Goal: Task Accomplishment & Management: Manage account settings

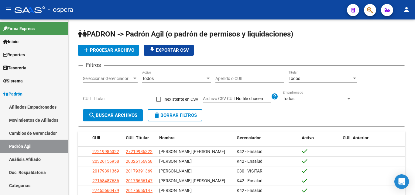
scroll to position [122, 0]
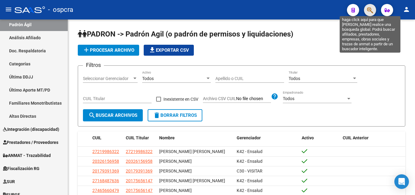
click at [371, 8] on icon "button" at bounding box center [370, 10] width 6 height 7
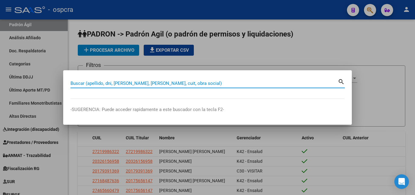
click at [301, 31] on div at bounding box center [207, 97] width 415 height 195
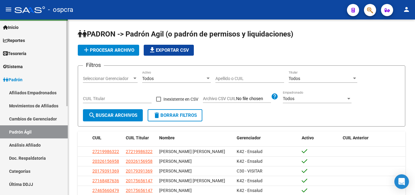
scroll to position [0, 0]
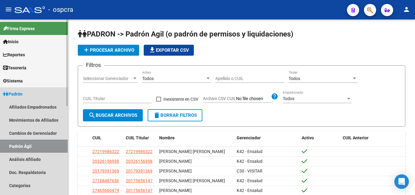
click at [19, 93] on span "Padrón" at bounding box center [12, 94] width 19 height 7
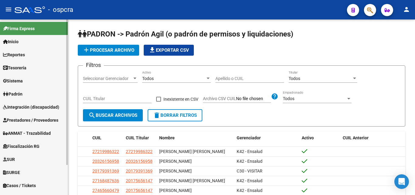
click at [26, 97] on link "Padrón" at bounding box center [34, 93] width 68 height 13
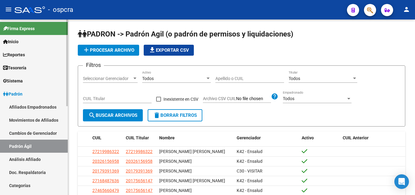
click at [34, 107] on link "Afiliados Empadronados" at bounding box center [34, 106] width 68 height 13
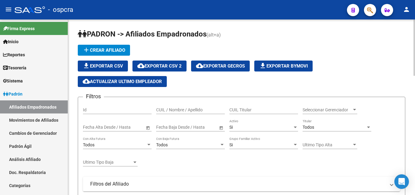
click at [350, 108] on span "Seleccionar Gerenciador" at bounding box center [327, 109] width 49 height 5
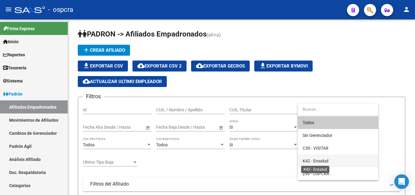
click at [325, 159] on span "K42 - Ensalud" at bounding box center [316, 160] width 26 height 5
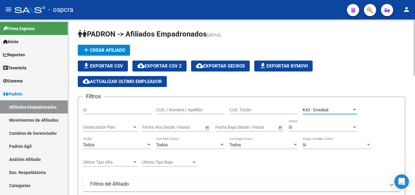
click at [128, 128] on span "Gerenciador Plan" at bounding box center [107, 127] width 49 height 5
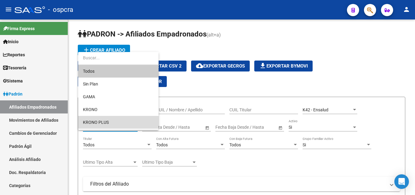
click at [114, 123] on span "KRONO PLUS" at bounding box center [118, 122] width 71 height 13
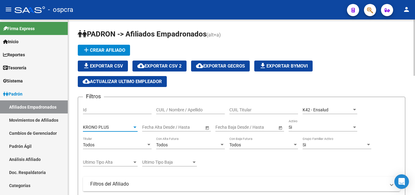
scroll to position [30, 0]
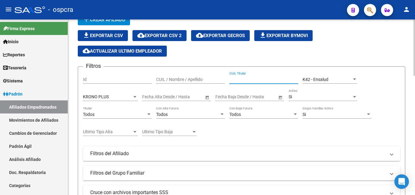
click at [238, 80] on input "CUIL Titular" at bounding box center [263, 79] width 69 height 5
click at [92, 80] on input "Id" at bounding box center [117, 79] width 69 height 5
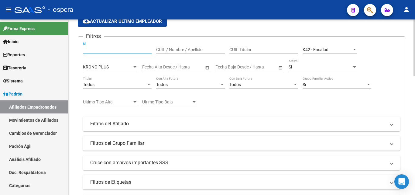
scroll to position [122, 0]
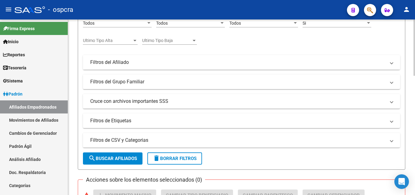
click at [391, 63] on span at bounding box center [391, 62] width 2 height 7
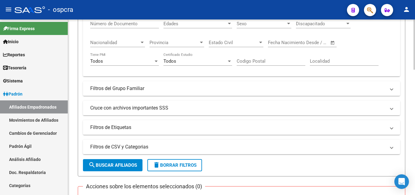
scroll to position [182, 0]
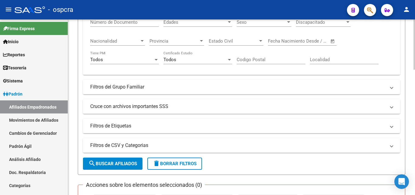
click at [390, 126] on span at bounding box center [391, 125] width 2 height 7
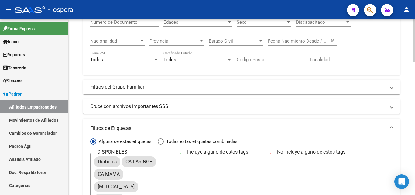
click at [392, 89] on span at bounding box center [391, 87] width 2 height 7
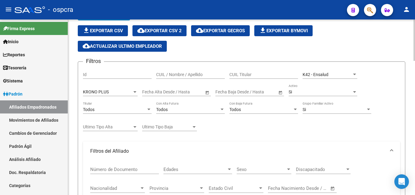
scroll to position [30, 0]
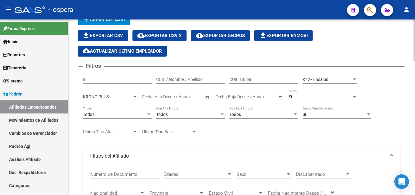
click at [172, 79] on input "CUIL / Nombre / Apellido" at bounding box center [190, 79] width 69 height 5
click at [238, 77] on input "CUIL Titular" at bounding box center [263, 79] width 69 height 5
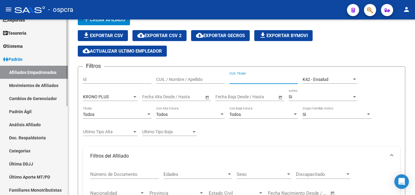
scroll to position [61, 0]
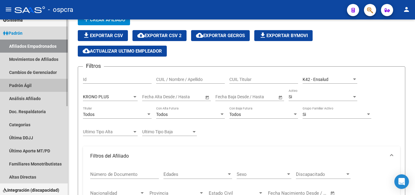
click at [20, 86] on link "Padrón Ágil" at bounding box center [34, 85] width 68 height 13
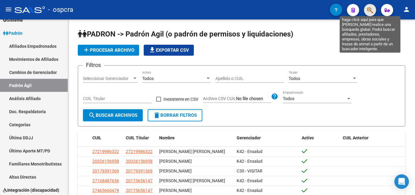
click at [368, 12] on icon "button" at bounding box center [370, 10] width 6 height 7
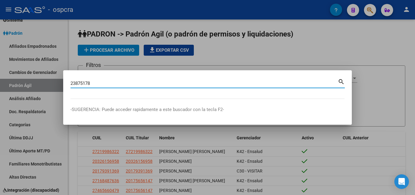
type input "23875178"
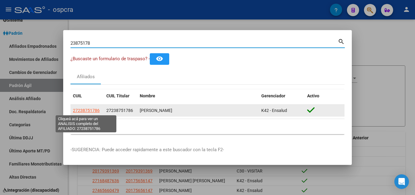
click at [87, 110] on span "27238751786" at bounding box center [86, 110] width 27 height 5
type textarea "27238751786"
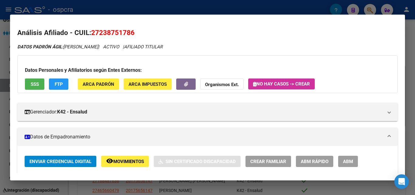
click at [351, 161] on span "ABM" at bounding box center [348, 161] width 10 height 5
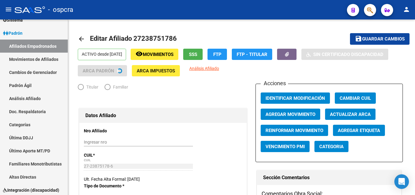
radio input "true"
type input "30-52780932-7"
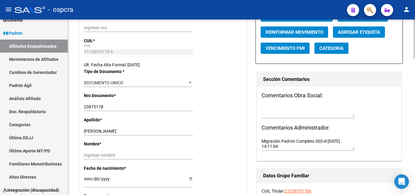
scroll to position [122, 0]
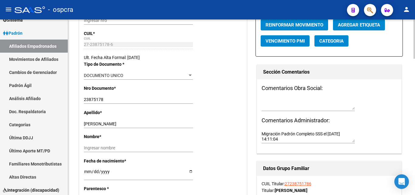
click at [150, 125] on input "[PERSON_NAME]" at bounding box center [138, 123] width 109 height 5
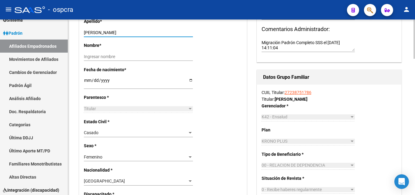
scroll to position [243, 0]
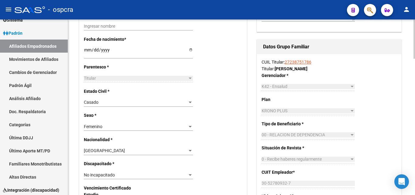
type input "[PERSON_NAME]"
click at [309, 63] on link "27238751786" at bounding box center [298, 62] width 27 height 5
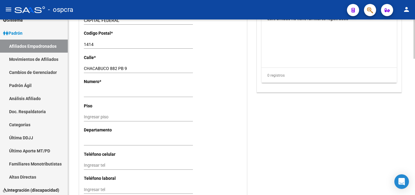
scroll to position [486, 0]
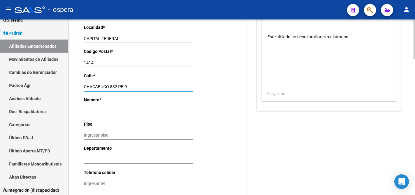
drag, startPoint x: 119, startPoint y: 86, endPoint x: 140, endPoint y: 88, distance: 21.7
click at [140, 88] on input "CHACABUCO 882 PB 9" at bounding box center [138, 86] width 109 height 5
type input "CHACABUCO 882"
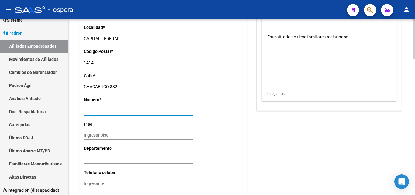
paste input "PB 9"
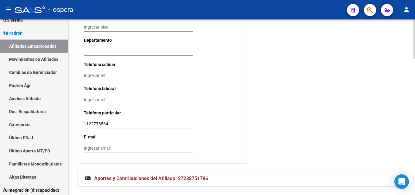
scroll to position [607, 0]
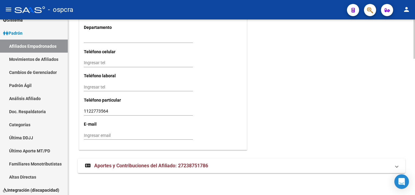
type input "PB 9"
click at [114, 110] on input "1122773564" at bounding box center [138, 110] width 109 height 5
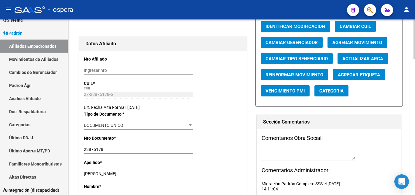
scroll to position [60, 0]
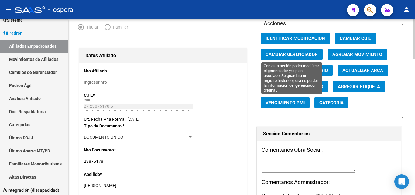
click at [298, 54] on span "Cambiar Gerenciador" at bounding box center [291, 54] width 52 height 5
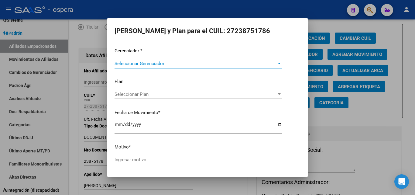
click at [186, 66] on span "Seleccionar Gerenciador" at bounding box center [196, 63] width 162 height 5
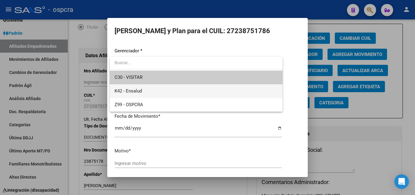
click at [160, 89] on span "K42 - Ensalud" at bounding box center [196, 91] width 163 height 14
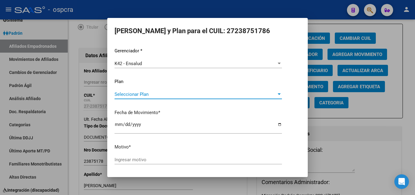
click at [161, 95] on span "Seleccionar Plan" at bounding box center [196, 93] width 162 height 5
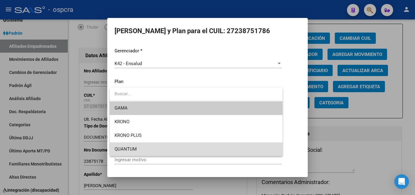
click at [147, 151] on span "QUANTUM" at bounding box center [196, 149] width 163 height 14
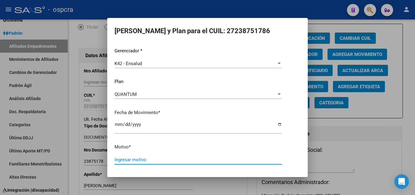
click at [146, 158] on input "Ingresar motivo" at bounding box center [198, 159] width 167 height 5
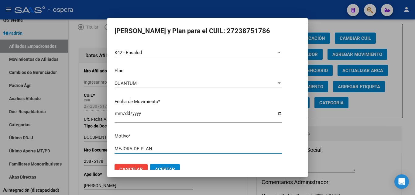
scroll to position [21, 0]
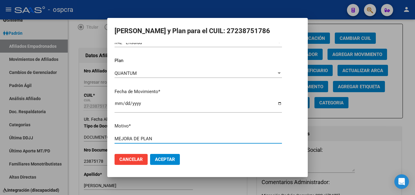
type input "MEJORA DE PLAN"
click at [170, 158] on span "Aceptar" at bounding box center [165, 158] width 20 height 5
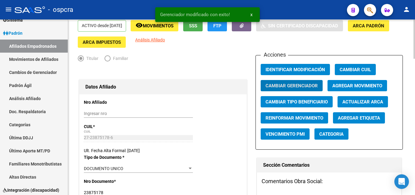
scroll to position [0, 0]
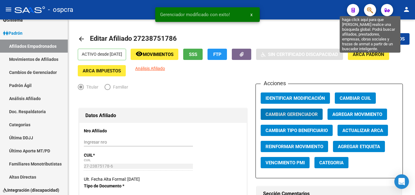
click at [371, 9] on icon "button" at bounding box center [370, 10] width 6 height 7
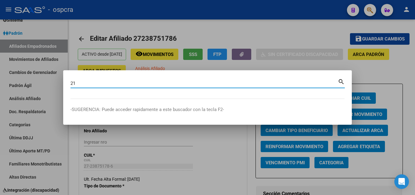
type input "2"
type input "22284799"
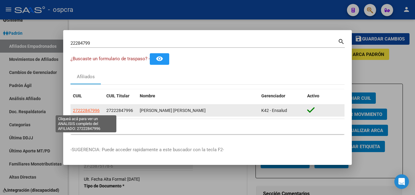
click at [87, 113] on span "27222847996" at bounding box center [86, 110] width 27 height 5
type textarea "27222847996"
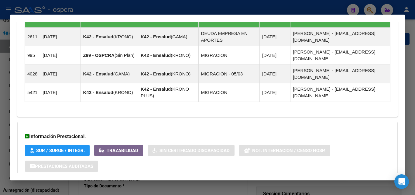
scroll to position [420, 0]
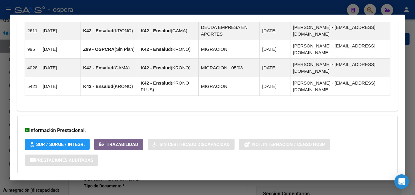
click at [117, 182] on span "Aportes y Contribuciones del Afiliado: 27222847996" at bounding box center [91, 185] width 114 height 6
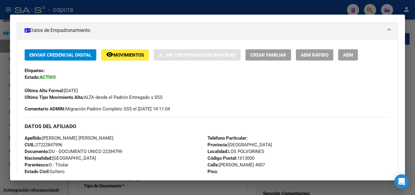
scroll to position [56, 0]
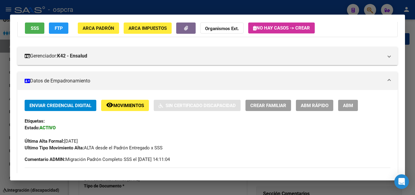
click at [351, 104] on span "ABM" at bounding box center [348, 105] width 10 height 5
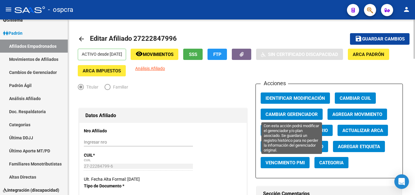
click at [302, 115] on span "Cambiar Gerenciador" at bounding box center [291, 113] width 52 height 5
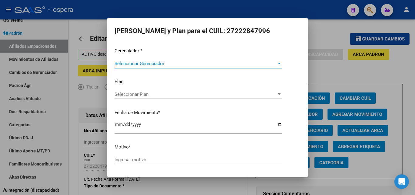
click at [211, 63] on span "Seleccionar Gerenciador" at bounding box center [196, 63] width 162 height 5
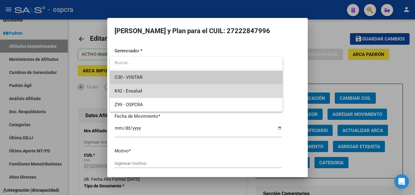
click at [154, 94] on span "K42 - Ensalud" at bounding box center [196, 91] width 163 height 14
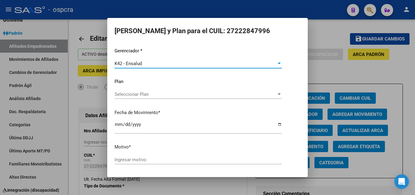
click at [170, 97] on span "Seleccionar Plan" at bounding box center [196, 93] width 162 height 5
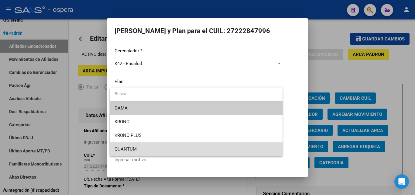
click at [146, 149] on span "QUANTUM" at bounding box center [196, 149] width 163 height 14
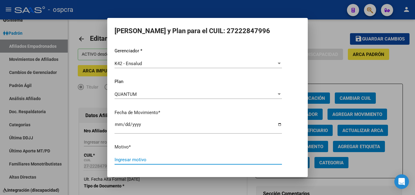
click at [155, 159] on input "Ingresar motivo" at bounding box center [198, 159] width 167 height 5
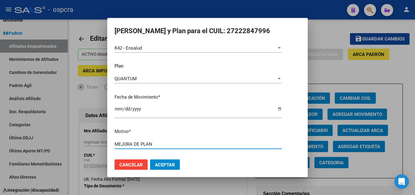
scroll to position [21, 0]
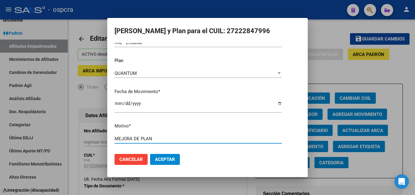
type input "MEJORA DE PLAN"
click at [166, 156] on button "Aceptar" at bounding box center [165, 159] width 30 height 11
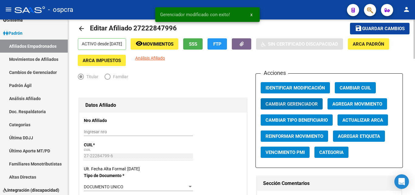
scroll to position [0, 0]
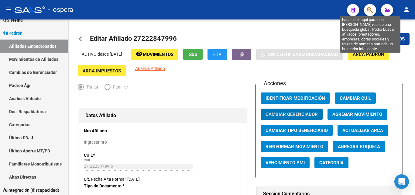
click at [372, 11] on icon "button" at bounding box center [370, 10] width 6 height 7
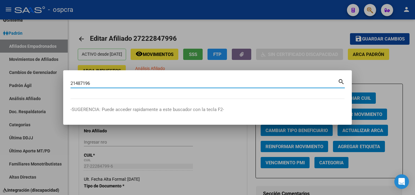
type input "21487196"
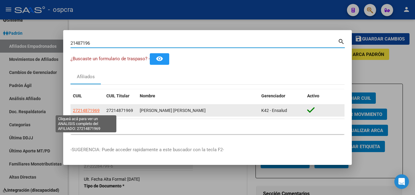
click at [82, 109] on span "27214871969" at bounding box center [86, 110] width 27 height 5
type textarea "27214871969"
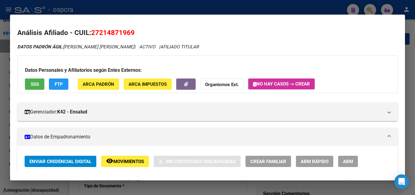
click at [352, 161] on span "ABM" at bounding box center [348, 161] width 10 height 5
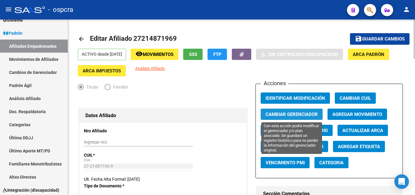
click at [304, 116] on span "Cambiar Gerenciador" at bounding box center [291, 113] width 52 height 5
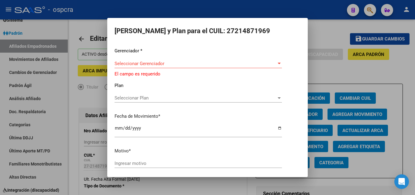
click at [233, 67] on div "Seleccionar Gerenciador Seleccionar Gerenciador" at bounding box center [198, 63] width 167 height 9
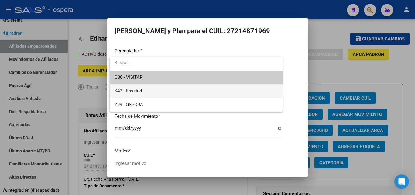
click at [160, 90] on span "K42 - Ensalud" at bounding box center [196, 91] width 163 height 14
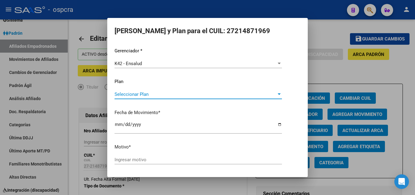
click at [188, 96] on span "Seleccionar Plan" at bounding box center [196, 93] width 162 height 5
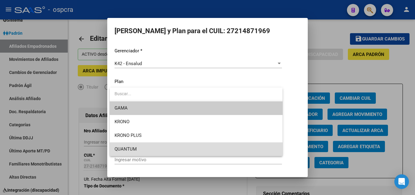
click at [165, 145] on span "QUANTUM" at bounding box center [196, 149] width 163 height 14
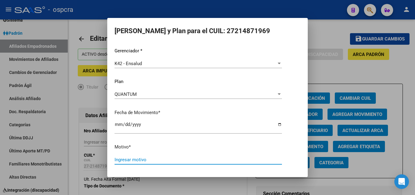
click at [159, 161] on input "Ingresar motivo" at bounding box center [198, 159] width 167 height 5
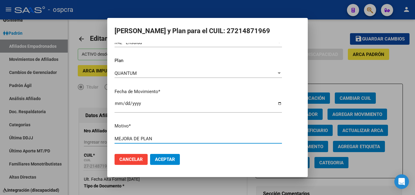
type input "MEJORA DE PLAN"
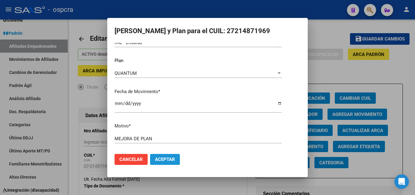
click at [173, 160] on span "Aceptar" at bounding box center [165, 158] width 20 height 5
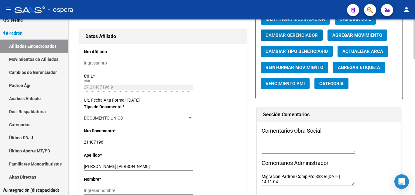
scroll to position [61, 0]
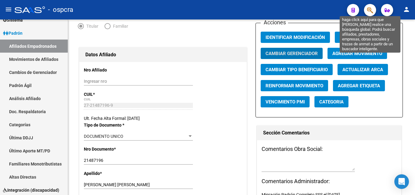
click at [370, 11] on icon "button" at bounding box center [370, 10] width 6 height 7
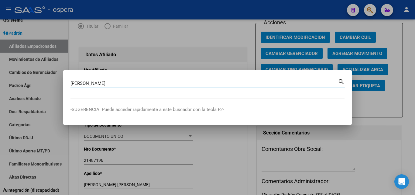
type input "[PERSON_NAME]"
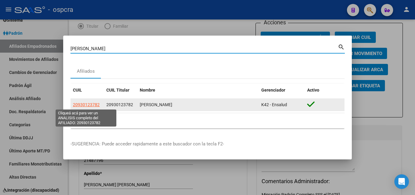
click at [85, 102] on span "20930123782" at bounding box center [86, 104] width 27 height 5
type textarea "20930123782"
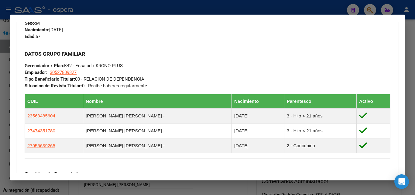
scroll to position [116, 0]
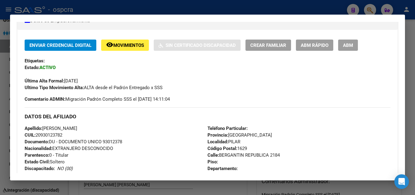
drag, startPoint x: 341, startPoint y: 49, endPoint x: 345, endPoint y: 48, distance: 4.3
click at [342, 49] on button "ABM" at bounding box center [348, 44] width 20 height 11
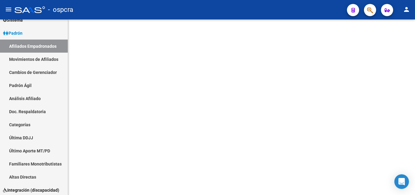
click at [346, 48] on mat-sidenav-content at bounding box center [241, 106] width 347 height 175
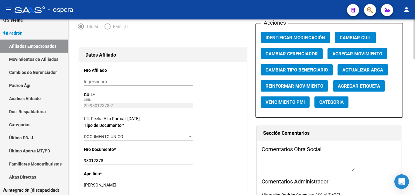
scroll to position [61, 0]
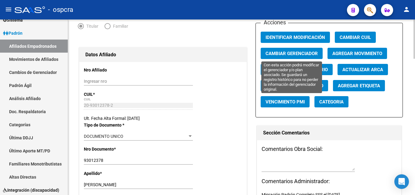
click at [313, 51] on span "Cambiar Gerenciador" at bounding box center [291, 53] width 52 height 5
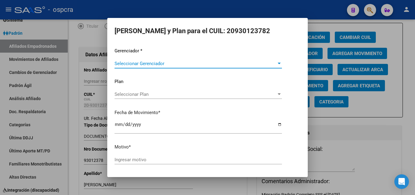
click at [188, 65] on span "Seleccionar Gerenciador" at bounding box center [196, 63] width 162 height 5
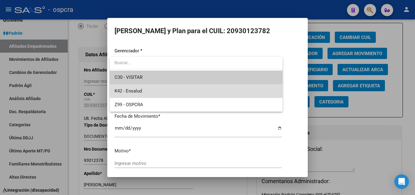
click at [170, 91] on span "K42 - Ensalud" at bounding box center [196, 91] width 163 height 14
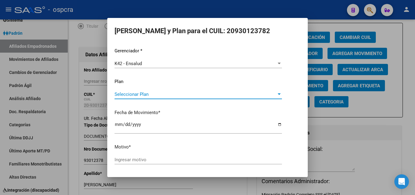
click at [181, 94] on span "Seleccionar Plan" at bounding box center [196, 93] width 162 height 5
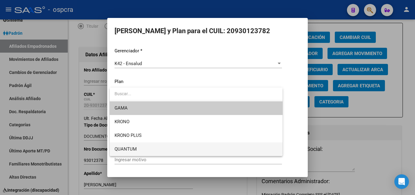
click at [156, 147] on span "QUANTUM" at bounding box center [196, 149] width 163 height 14
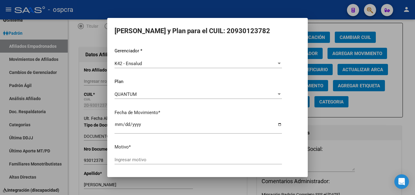
click at [151, 166] on div "Ingresar motivo" at bounding box center [198, 162] width 167 height 15
click at [150, 161] on input "Ingresar motivo" at bounding box center [198, 159] width 167 height 5
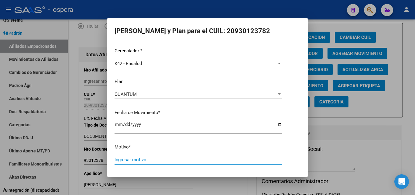
type input "m"
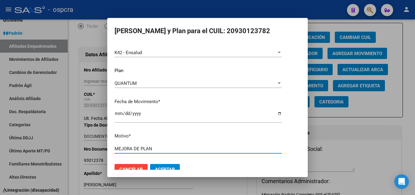
scroll to position [21, 0]
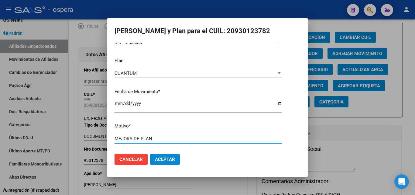
type input "MEJORA DE PLAN"
click at [166, 160] on span "Aceptar" at bounding box center [165, 158] width 20 height 5
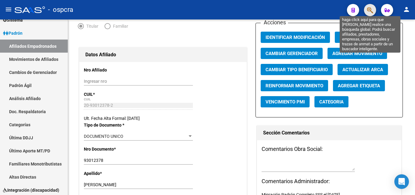
click at [367, 8] on icon "button" at bounding box center [370, 10] width 6 height 7
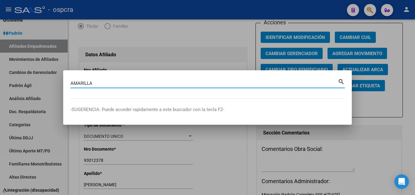
type input "AMARILLA"
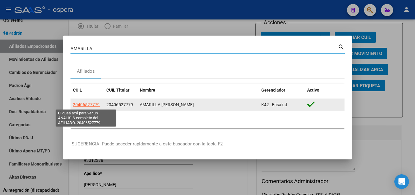
click at [94, 106] on span "20406527779" at bounding box center [86, 104] width 27 height 5
type textarea "20406527779"
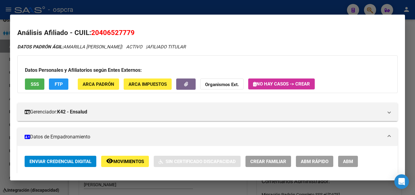
click at [350, 158] on button "ABM" at bounding box center [348, 161] width 20 height 11
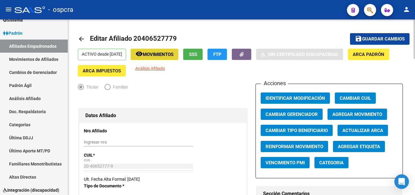
click at [163, 50] on button "remove_red_eye Movimientos" at bounding box center [155, 54] width 48 height 11
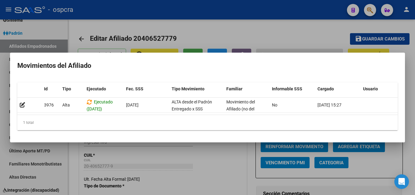
click at [205, 141] on mat-dialog-container "Movimientos del Afiliado Id Tipo Ejecutado Fec. SSS Tipo Movimiento Familiar In…" at bounding box center [207, 98] width 395 height 90
click at [286, 10] on div at bounding box center [207, 97] width 415 height 195
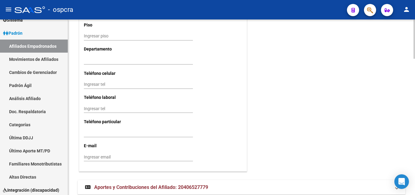
scroll to position [607, 0]
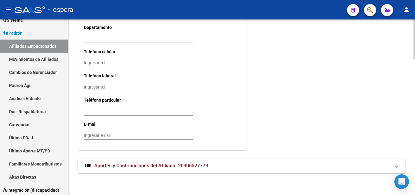
click at [149, 166] on span "Aportes y Contribuciones del Afiliado: 20406527779" at bounding box center [151, 166] width 114 height 6
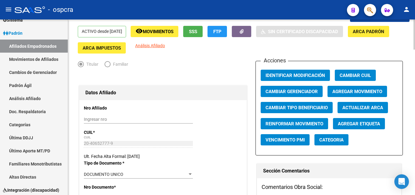
scroll to position [0, 0]
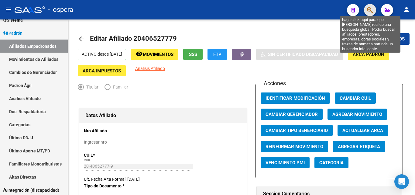
click at [370, 8] on icon "button" at bounding box center [370, 10] width 6 height 7
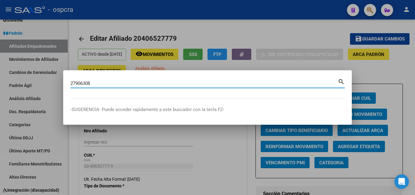
type input "27906308"
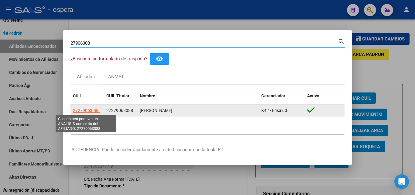
click at [88, 109] on span "27279063088" at bounding box center [86, 110] width 27 height 5
type textarea "27279063088"
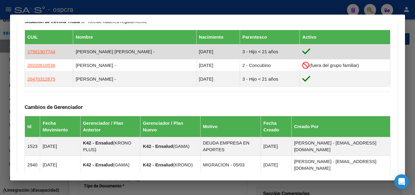
scroll to position [334, 0]
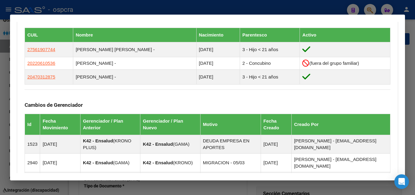
click at [0, 134] on div at bounding box center [207, 97] width 415 height 195
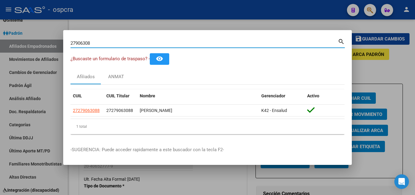
drag, startPoint x: 97, startPoint y: 43, endPoint x: 63, endPoint y: 43, distance: 33.4
click at [63, 43] on mat-dialog-content "27906308 Buscar (apellido, dni, cuil, nro traspaso, cuit, obra social) search ¿…" at bounding box center [207, 87] width 289 height 101
paste input "0422645722"
type input "20422645722"
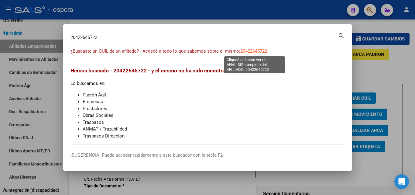
click at [255, 49] on span "20422645722" at bounding box center [253, 50] width 27 height 5
type textarea "20422645722"
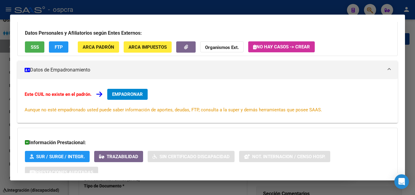
scroll to position [0, 0]
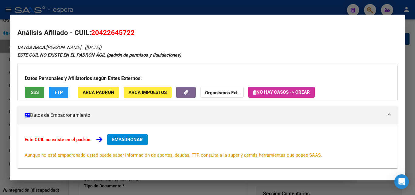
click at [30, 92] on button "SSS" at bounding box center [34, 92] width 19 height 11
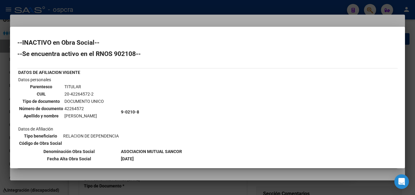
click at [0, 96] on div at bounding box center [207, 97] width 415 height 195
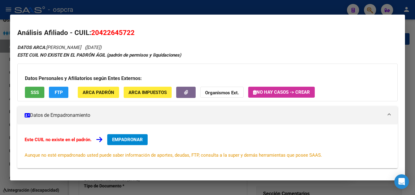
click at [3, 121] on div at bounding box center [207, 97] width 415 height 195
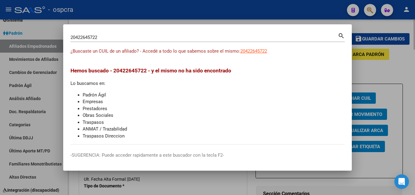
click at [396, 48] on div at bounding box center [207, 97] width 415 height 195
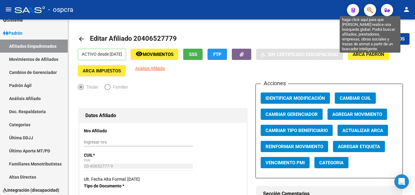
click at [372, 9] on icon "button" at bounding box center [370, 10] width 6 height 7
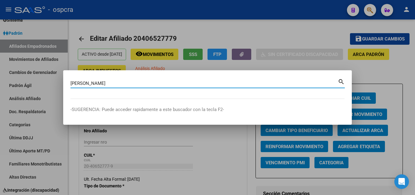
type input "[PERSON_NAME]"
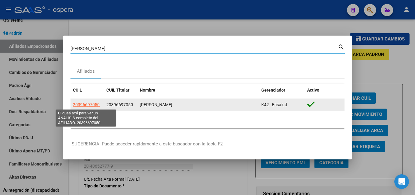
click at [86, 105] on span "20396697050" at bounding box center [86, 104] width 27 height 5
type textarea "20396697050"
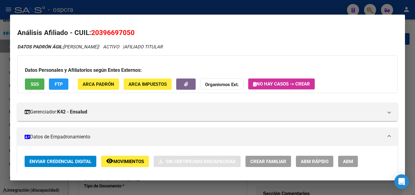
click at [348, 159] on span "ABM" at bounding box center [348, 161] width 10 height 5
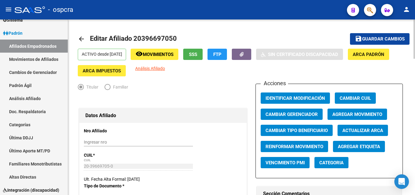
click at [360, 113] on span "Agregar Movimiento" at bounding box center [357, 113] width 50 height 5
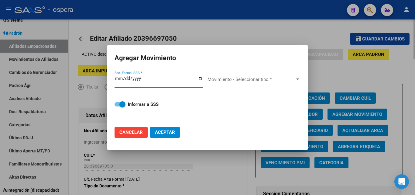
click at [329, 40] on div at bounding box center [207, 97] width 415 height 195
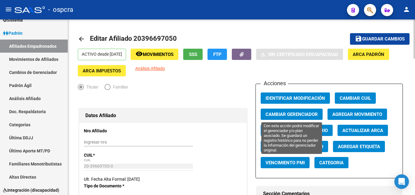
click at [303, 113] on span "Cambiar Gerenciador" at bounding box center [291, 113] width 52 height 5
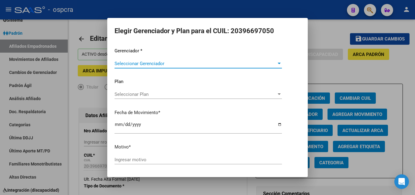
click at [270, 65] on span "Seleccionar Gerenciador" at bounding box center [196, 63] width 162 height 5
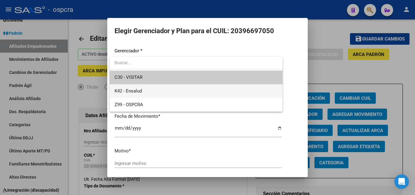
click at [166, 92] on span "K42 - Ensalud" at bounding box center [196, 91] width 163 height 14
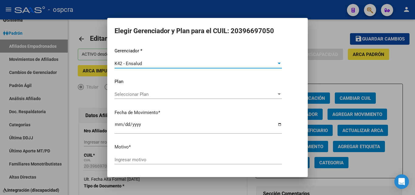
click at [197, 96] on span "Seleccionar Plan" at bounding box center [196, 93] width 162 height 5
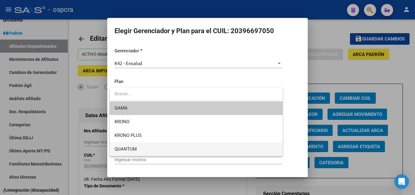
click at [147, 146] on span "QUANTUM" at bounding box center [196, 149] width 163 height 14
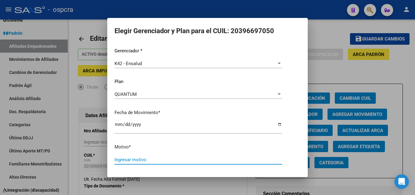
click at [145, 162] on input "Ingresar motivo" at bounding box center [198, 159] width 167 height 5
type input "m"
type input "MEJORA DE PLAN"
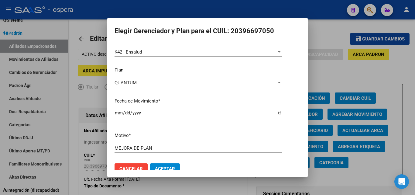
scroll to position [21, 0]
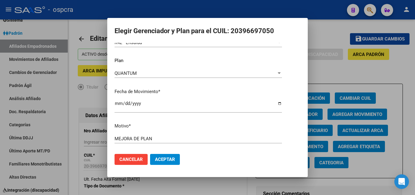
click at [169, 159] on span "Aceptar" at bounding box center [165, 158] width 20 height 5
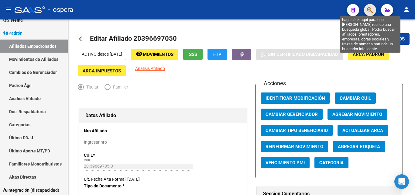
click at [373, 9] on icon "button" at bounding box center [370, 10] width 6 height 7
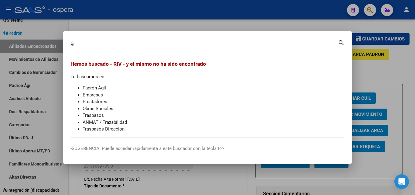
type input "R"
type input "[PERSON_NAME]"
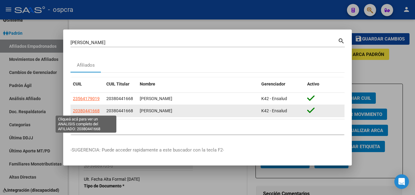
click at [85, 108] on span "20380441668" at bounding box center [86, 110] width 27 height 5
type textarea "20380441668"
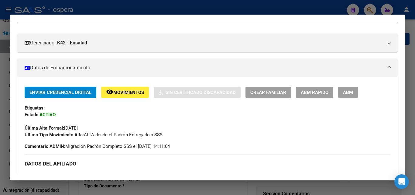
scroll to position [61, 0]
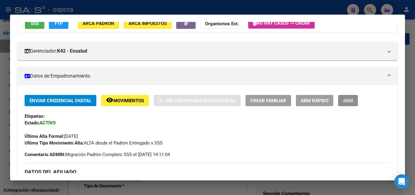
click at [352, 101] on span "ABM" at bounding box center [348, 100] width 10 height 5
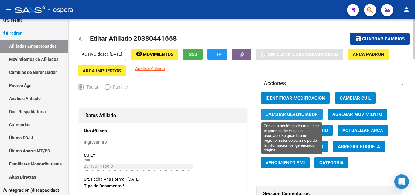
click at [305, 117] on span "Cambiar Gerenciador" at bounding box center [291, 113] width 52 height 5
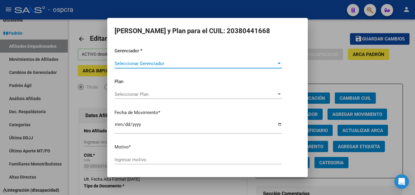
click at [276, 65] on div at bounding box center [278, 63] width 5 height 5
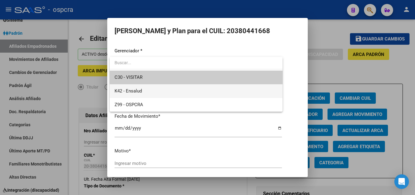
click at [157, 88] on span "K42 - Ensalud" at bounding box center [196, 91] width 163 height 14
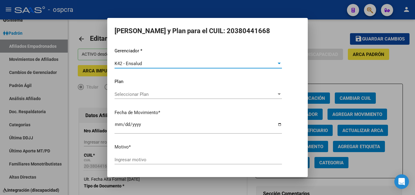
click at [213, 96] on span "Seleccionar Plan" at bounding box center [196, 93] width 162 height 5
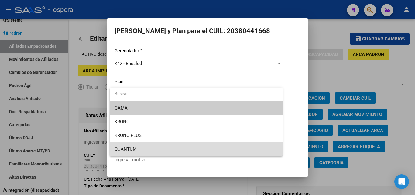
click at [149, 150] on span "QUANTUM" at bounding box center [196, 149] width 163 height 14
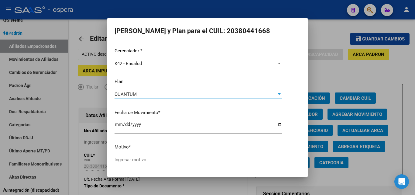
click at [162, 154] on div "Gerenciador * K42 - Ensalud Seleccionar Gerenciador Plan QUANTUM Seleccionar Pl…" at bounding box center [208, 108] width 186 height 122
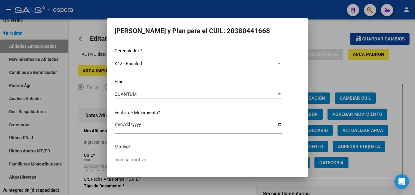
click at [162, 161] on input "Ingresar motivo" at bounding box center [198, 159] width 167 height 5
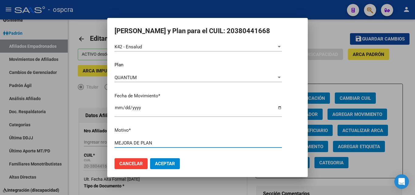
scroll to position [21, 0]
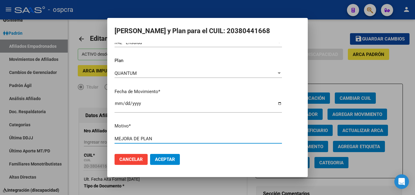
type input "MEJORA DE PLAN"
click at [173, 159] on span "Aceptar" at bounding box center [165, 158] width 20 height 5
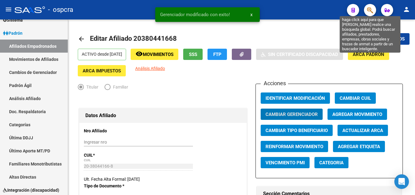
click at [373, 8] on icon "button" at bounding box center [370, 10] width 6 height 7
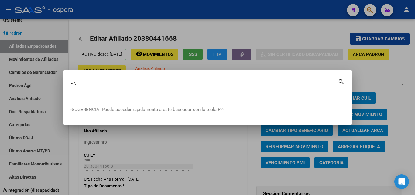
type input "P"
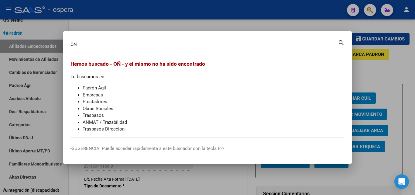
type input "O"
type input "32323634"
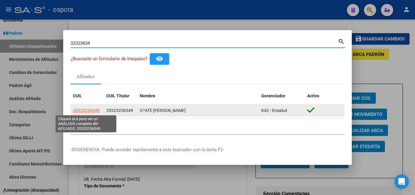
click at [90, 109] on span "20323236349" at bounding box center [86, 110] width 27 height 5
type textarea "20323236349"
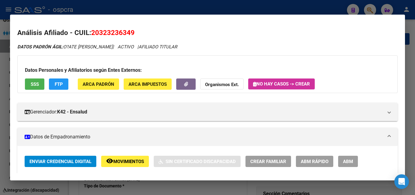
click at [354, 160] on button "ABM" at bounding box center [348, 161] width 20 height 11
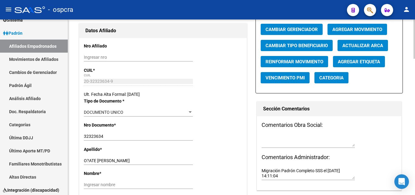
scroll to position [91, 0]
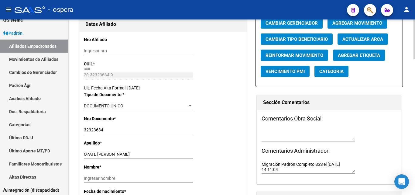
click at [90, 153] on input "O?ATE [PERSON_NAME]" at bounding box center [138, 154] width 109 height 5
click at [90, 154] on input "O?ATE [PERSON_NAME]" at bounding box center [138, 154] width 109 height 5
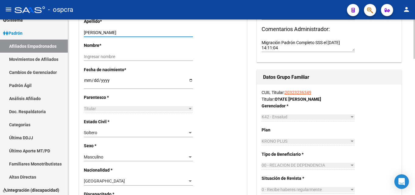
scroll to position [0, 0]
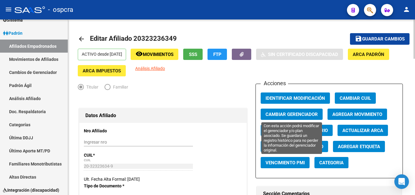
type input "[PERSON_NAME]"
click at [305, 113] on span "Cambiar Gerenciador" at bounding box center [291, 113] width 52 height 5
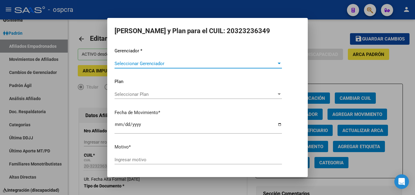
click at [247, 64] on span "Seleccionar Gerenciador" at bounding box center [196, 63] width 162 height 5
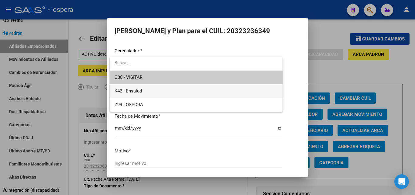
drag, startPoint x: 176, startPoint y: 86, endPoint x: 183, endPoint y: 91, distance: 8.9
click at [175, 86] on span "K42 - Ensalud" at bounding box center [196, 91] width 163 height 14
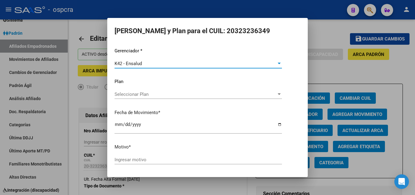
click at [190, 98] on div "Seleccionar Plan Seleccionar Plan" at bounding box center [198, 94] width 167 height 9
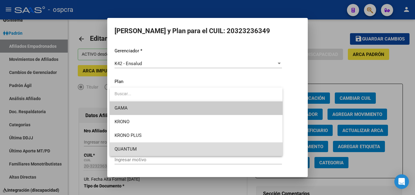
click at [150, 147] on span "QUANTUM" at bounding box center [196, 149] width 163 height 14
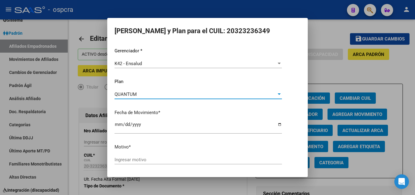
click at [157, 159] on input "Ingresar motivo" at bounding box center [198, 159] width 167 height 5
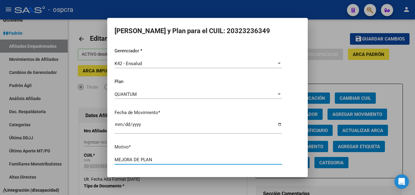
type input "MEJORA DE PLAN"
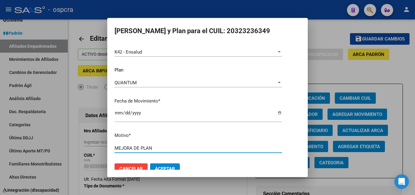
scroll to position [21, 0]
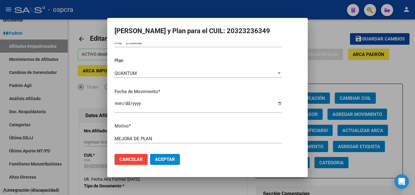
click at [176, 156] on button "Aceptar" at bounding box center [165, 159] width 30 height 11
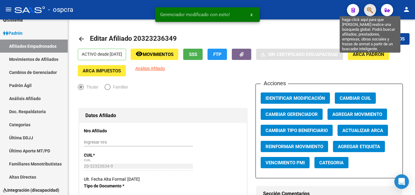
click at [370, 11] on icon "button" at bounding box center [370, 10] width 6 height 7
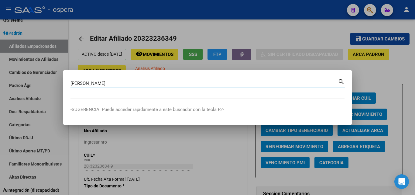
type input "[PERSON_NAME]"
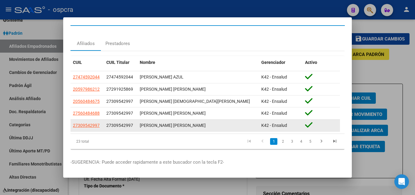
scroll to position [18, 0]
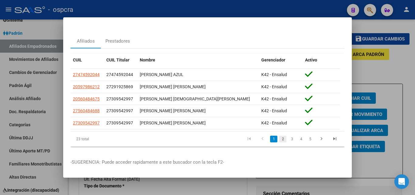
click at [279, 135] on link "2" at bounding box center [282, 138] width 7 height 7
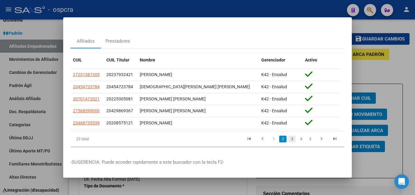
click at [289, 135] on link "3" at bounding box center [291, 138] width 7 height 7
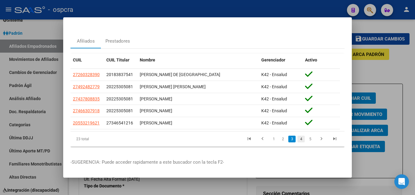
click at [300, 135] on link "4" at bounding box center [300, 138] width 7 height 7
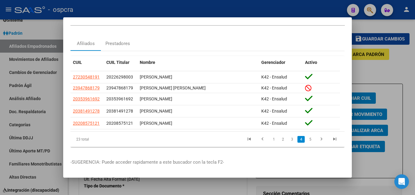
scroll to position [15, 0]
click at [307, 136] on link "5" at bounding box center [310, 139] width 7 height 7
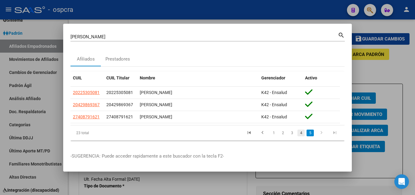
scroll to position [0, 0]
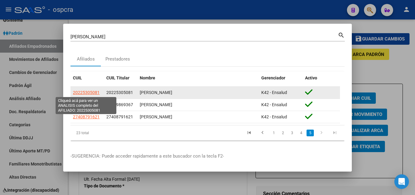
click at [94, 93] on span "20225305081" at bounding box center [86, 92] width 27 height 5
type textarea "20225305081"
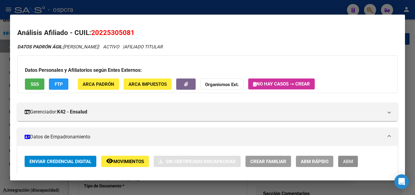
click at [351, 163] on span "ABM" at bounding box center [348, 161] width 10 height 5
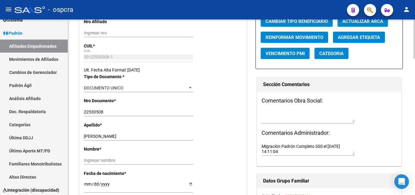
scroll to position [61, 0]
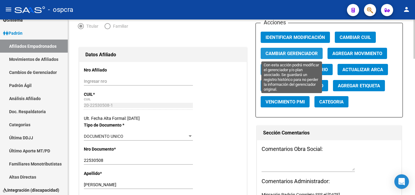
click at [308, 53] on span "Cambiar Gerenciador" at bounding box center [291, 53] width 52 height 5
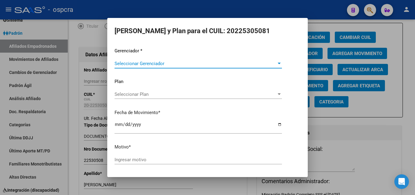
click at [245, 66] on span "Seleccionar Gerenciador" at bounding box center [196, 63] width 162 height 5
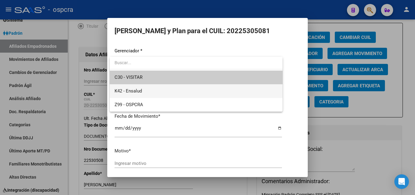
click at [170, 87] on span "K42 - Ensalud" at bounding box center [196, 91] width 163 height 14
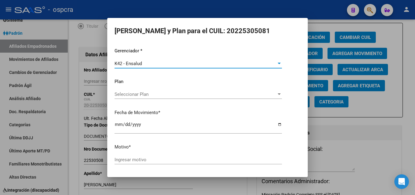
click at [187, 94] on span "Seleccionar Plan" at bounding box center [196, 93] width 162 height 5
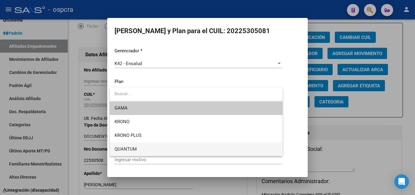
click at [162, 150] on span "QUANTUM" at bounding box center [196, 149] width 163 height 14
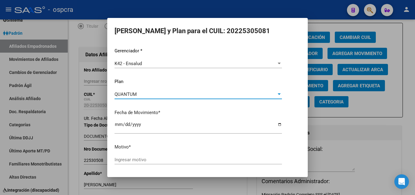
click at [158, 157] on input "Ingresar motivo" at bounding box center [198, 159] width 167 height 5
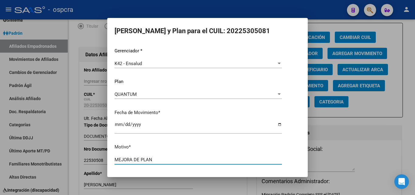
type input "MEJORA DE PLAN"
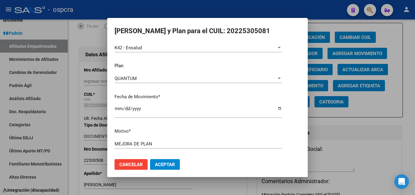
scroll to position [21, 0]
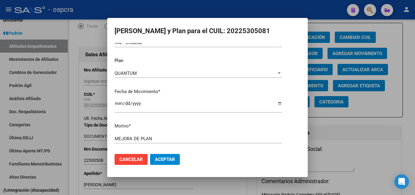
click at [170, 159] on span "Aceptar" at bounding box center [165, 158] width 20 height 5
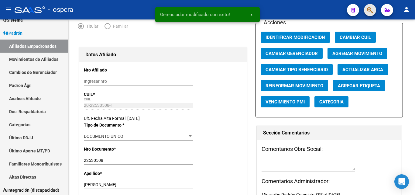
click at [374, 9] on button "button" at bounding box center [370, 10] width 12 height 12
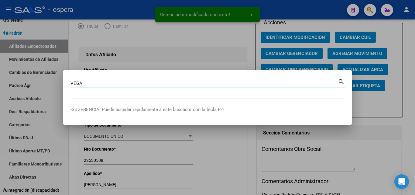
type input "VEGA"
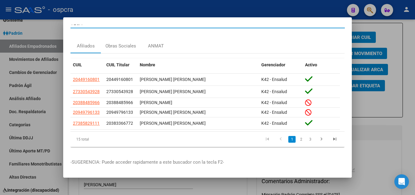
scroll to position [13, 0]
click at [298, 135] on link "2" at bounding box center [300, 138] width 7 height 7
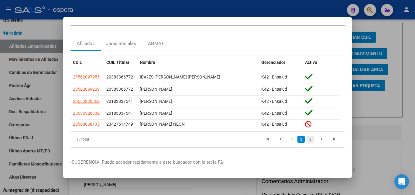
click at [307, 136] on link "3" at bounding box center [310, 139] width 7 height 7
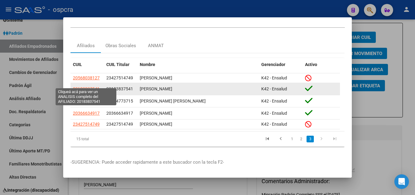
click at [86, 86] on span "20183837541" at bounding box center [86, 88] width 27 height 5
type textarea "20183837541"
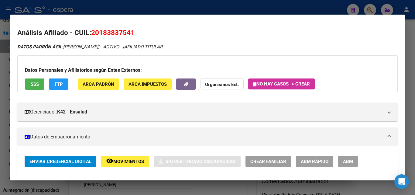
click at [355, 166] on button "ABM" at bounding box center [348, 161] width 20 height 11
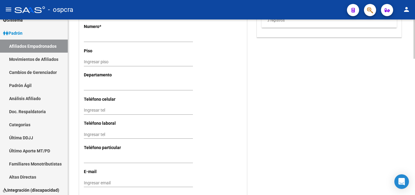
scroll to position [607, 0]
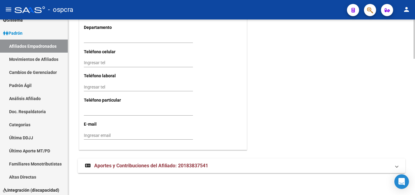
click at [140, 161] on mat-expansion-panel-header "Aportes y Contribuciones del Afiliado: 20183837541" at bounding box center [241, 165] width 327 height 15
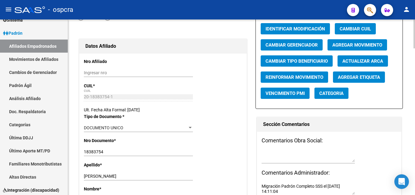
scroll to position [0, 0]
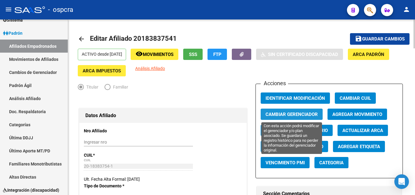
click at [305, 112] on span "Cambiar Gerenciador" at bounding box center [291, 113] width 52 height 5
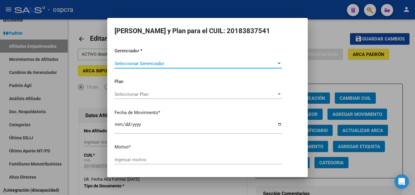
click at [202, 65] on span "Seleccionar Gerenciador" at bounding box center [196, 63] width 162 height 5
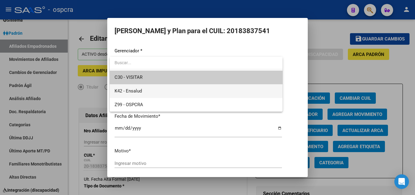
click at [155, 88] on span "K42 - Ensalud" at bounding box center [196, 91] width 163 height 14
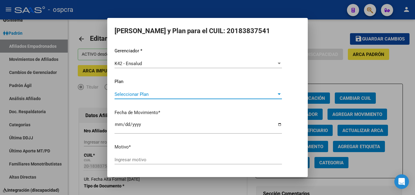
click at [189, 97] on span "Seleccionar Plan" at bounding box center [196, 93] width 162 height 5
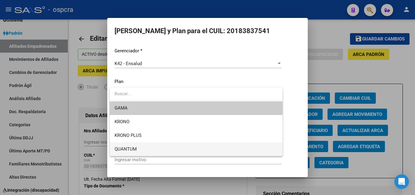
click at [154, 146] on span "QUANTUM" at bounding box center [196, 149] width 163 height 14
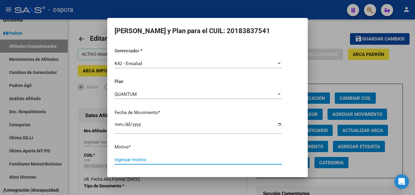
click at [152, 159] on input "Ingresar motivo" at bounding box center [198, 159] width 167 height 5
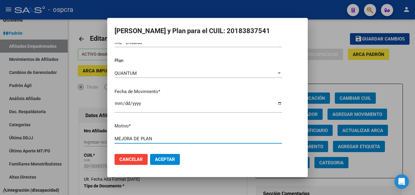
type input "MEJORA DE PLAN"
click at [166, 156] on span "Aceptar" at bounding box center [165, 158] width 20 height 5
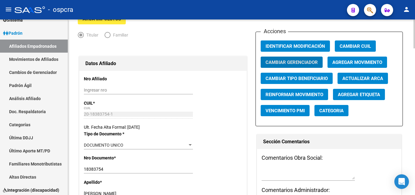
scroll to position [0, 0]
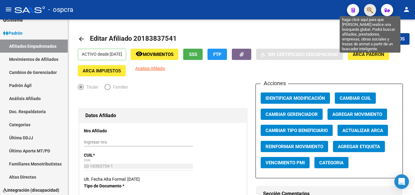
click at [372, 10] on icon "button" at bounding box center [370, 10] width 6 height 7
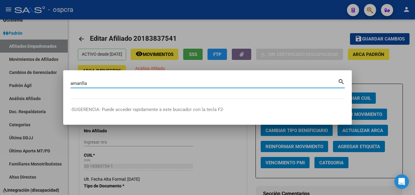
type input "amarilla"
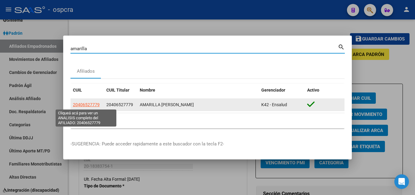
click at [90, 104] on span "20406527779" at bounding box center [86, 104] width 27 height 5
type textarea "20406527779"
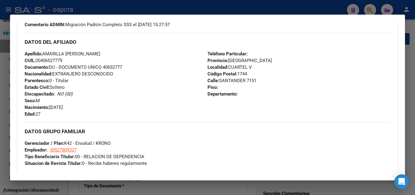
scroll to position [190, 0]
click at [0, 126] on div at bounding box center [207, 97] width 415 height 195
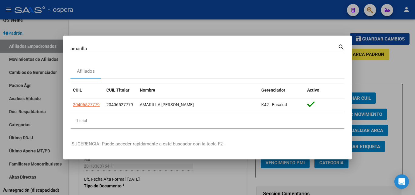
drag, startPoint x: 0, startPoint y: 116, endPoint x: 9, endPoint y: 37, distance: 79.8
click at [0, 116] on div at bounding box center [207, 97] width 415 height 195
